Goal: Check status: Check status

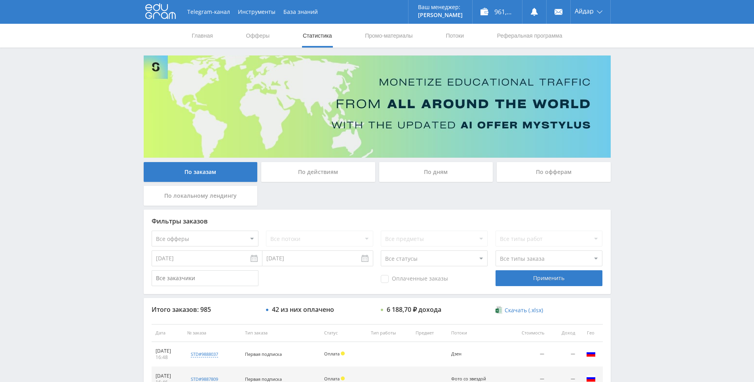
click at [671, 124] on div "Telegram-канал Инструменты База знаний Ваш менеджер: [PERSON_NAME] Online @edug…" at bounding box center [377, 332] width 754 height 665
click at [655, 100] on div "Telegram-канал Инструменты База знаний Ваш менеджер: [PERSON_NAME] Online @edug…" at bounding box center [377, 332] width 754 height 665
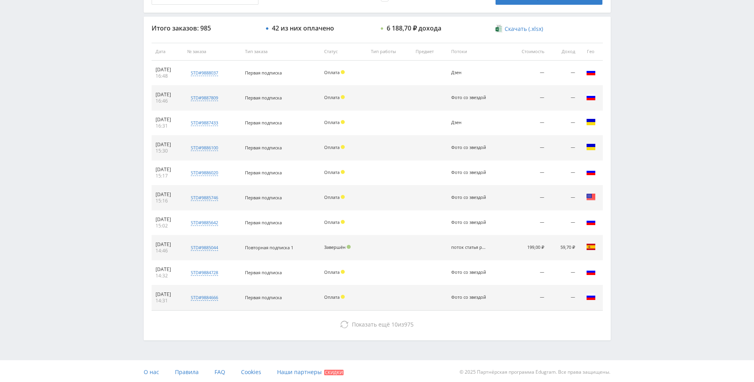
scroll to position [283, 0]
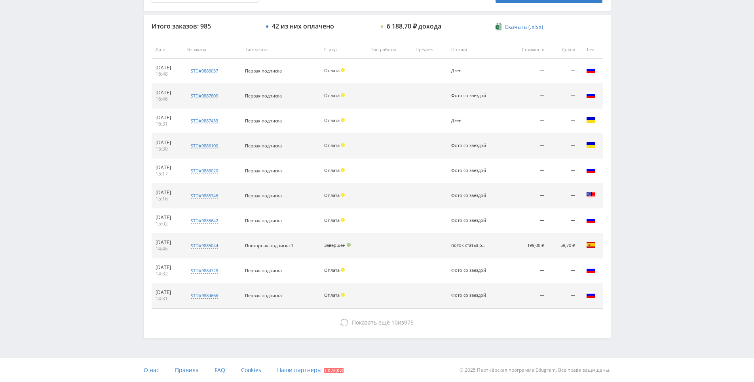
drag, startPoint x: 661, startPoint y: 163, endPoint x: 660, endPoint y: 130, distance: 32.9
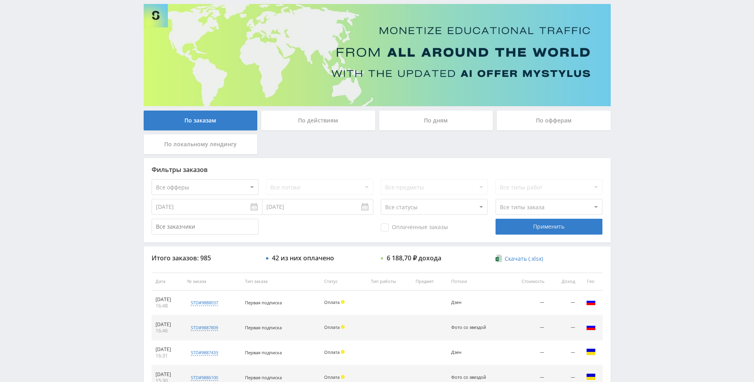
scroll to position [0, 0]
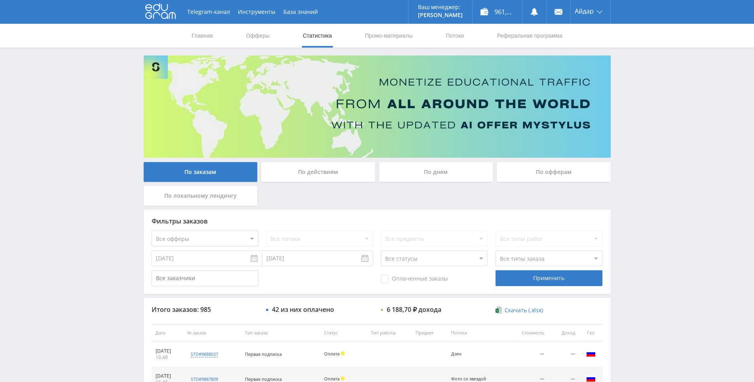
drag, startPoint x: 660, startPoint y: 122, endPoint x: 661, endPoint y: 105, distance: 17.0
drag, startPoint x: 661, startPoint y: 105, endPoint x: 652, endPoint y: 98, distance: 10.7
click at [640, 87] on div "Telegram-канал Инструменты База знаний Ваш менеджер: [PERSON_NAME] Online @edug…" at bounding box center [377, 332] width 754 height 665
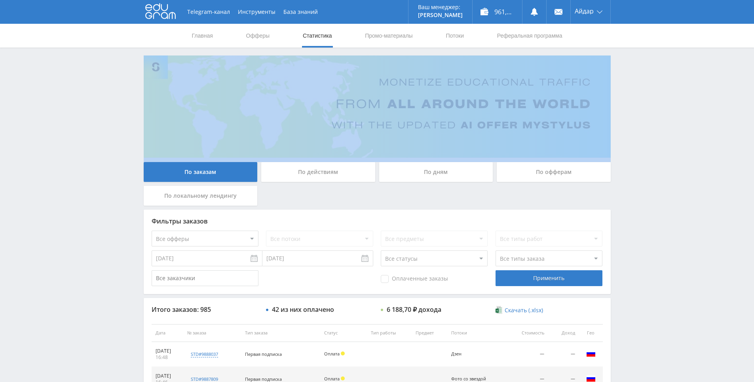
click at [641, 86] on div "Telegram-канал Инструменты База знаний Ваш менеджер: [PERSON_NAME] Online @edug…" at bounding box center [377, 332] width 754 height 665
click at [638, 68] on div "Telegram-канал Инструменты База знаний Ваш менеджер: [PERSON_NAME] Online @edug…" at bounding box center [377, 332] width 754 height 665
click at [630, 61] on div "Telegram-канал Инструменты База знаний Ваш менеджер: [PERSON_NAME] Online @edug…" at bounding box center [377, 332] width 754 height 665
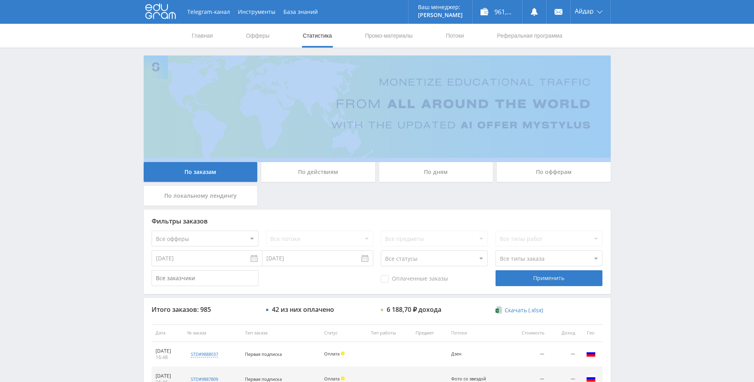
click at [632, 62] on div "Telegram-канал Инструменты База знаний Ваш менеджер: [PERSON_NAME] Online @edug…" at bounding box center [377, 332] width 754 height 665
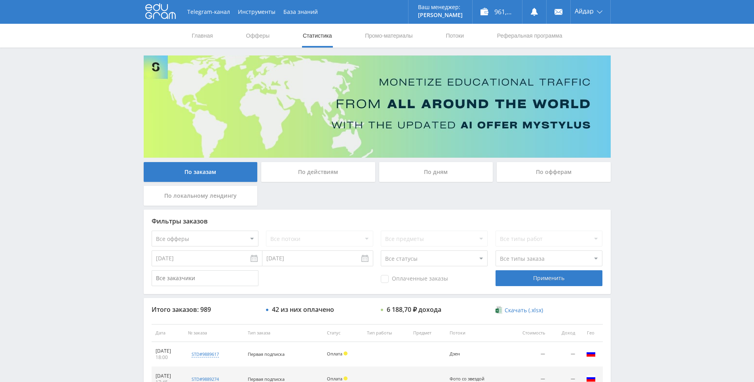
drag, startPoint x: 714, startPoint y: 189, endPoint x: 695, endPoint y: 123, distance: 68.7
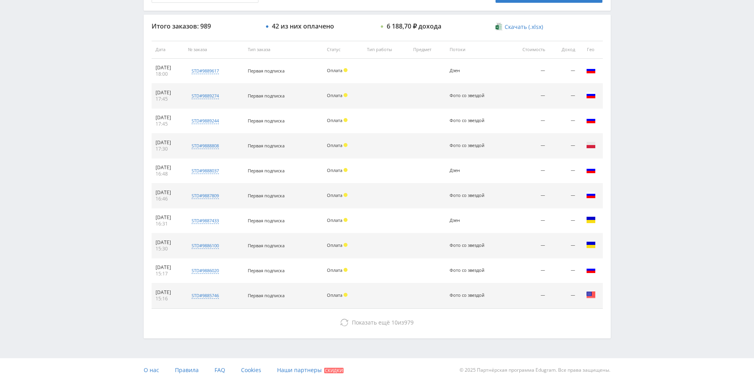
drag, startPoint x: 695, startPoint y: 123, endPoint x: 682, endPoint y: 203, distance: 80.6
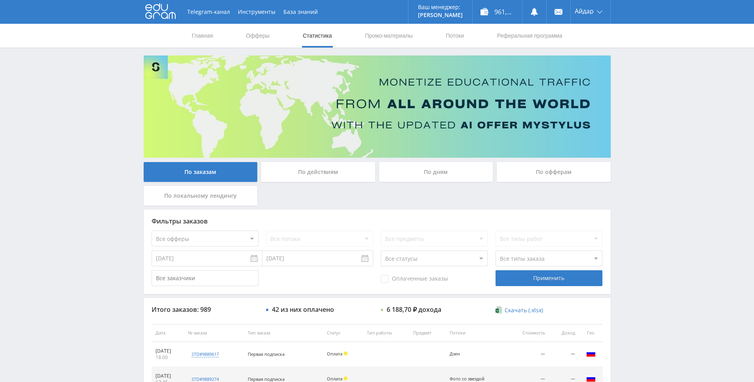
drag, startPoint x: 666, startPoint y: 189, endPoint x: 660, endPoint y: 157, distance: 32.3
drag, startPoint x: 662, startPoint y: 162, endPoint x: 685, endPoint y: 141, distance: 30.8
click at [681, 135] on div "Telegram-канал Инструменты База знаний Ваш менеджер: [PERSON_NAME] Online @edug…" at bounding box center [377, 332] width 754 height 665
click at [667, 120] on div "Telegram-канал Инструменты База знаний Ваш менеджер: [PERSON_NAME] Online @edug…" at bounding box center [377, 332] width 754 height 665
